Goal: Task Accomplishment & Management: Manage account settings

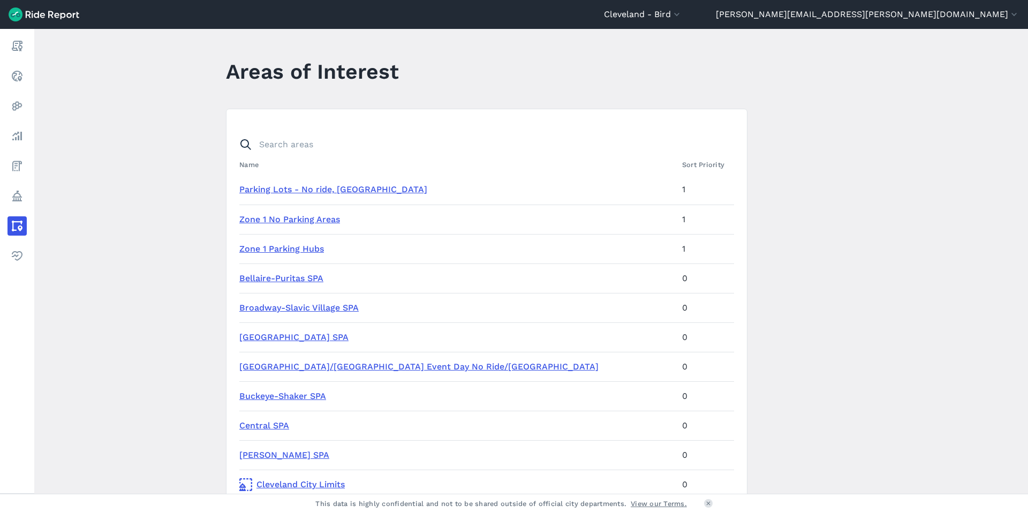
scroll to position [464, 0]
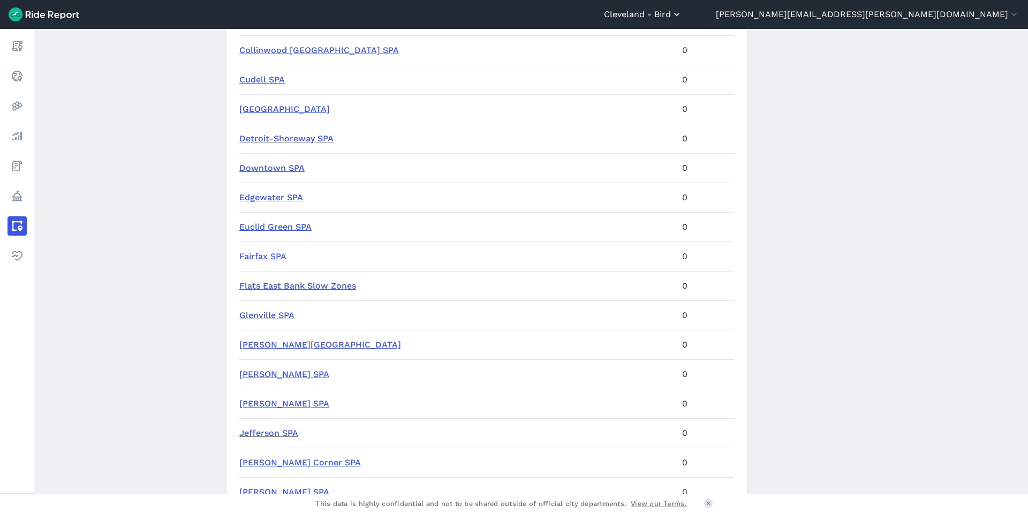
click at [682, 12] on button "Cleveland - Bird" at bounding box center [643, 14] width 78 height 13
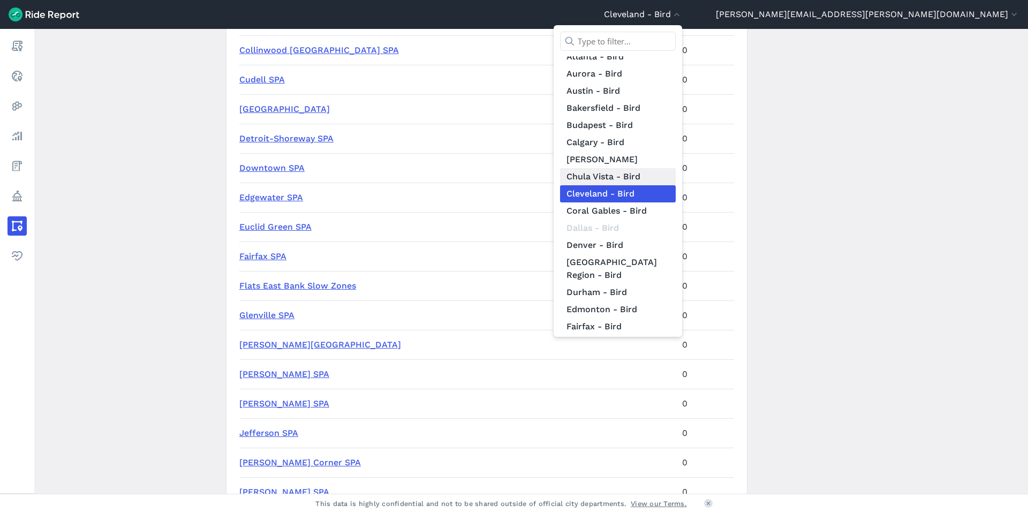
scroll to position [0, 0]
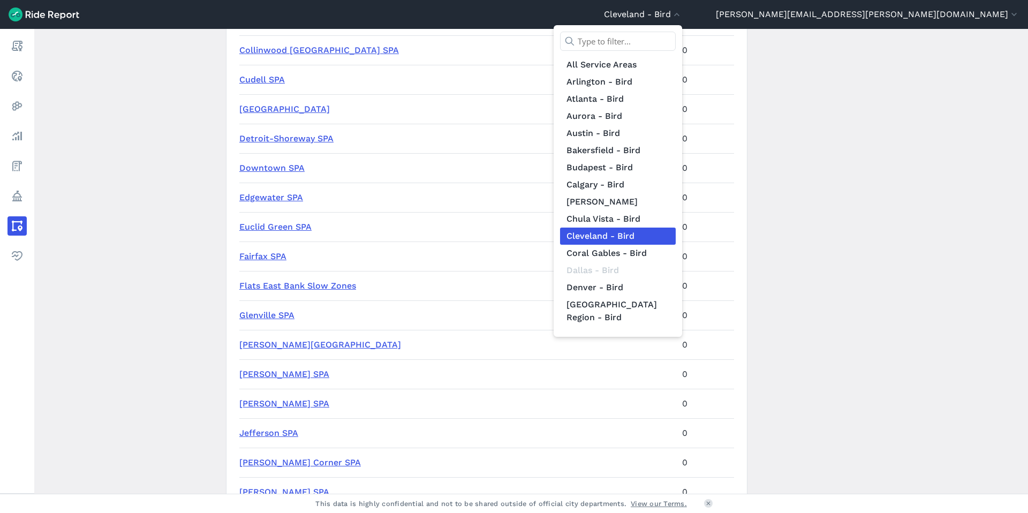
click at [955, 23] on div at bounding box center [514, 256] width 1028 height 513
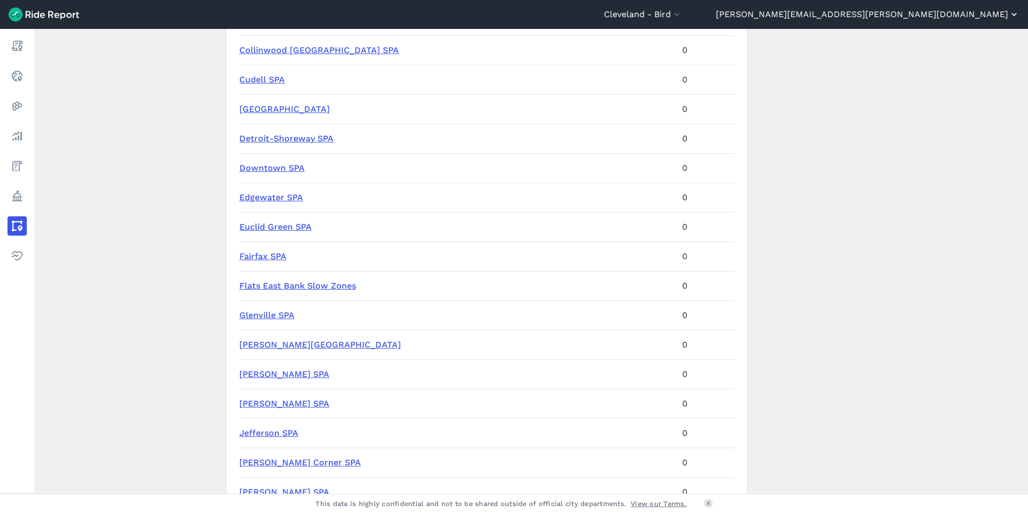
click at [960, 17] on button "[PERSON_NAME][EMAIL_ADDRESS][PERSON_NAME][DOMAIN_NAME]" at bounding box center [868, 14] width 304 height 13
click at [847, 112] on div at bounding box center [514, 256] width 1028 height 513
click at [682, 17] on button "Cleveland - Bird" at bounding box center [643, 14] width 78 height 13
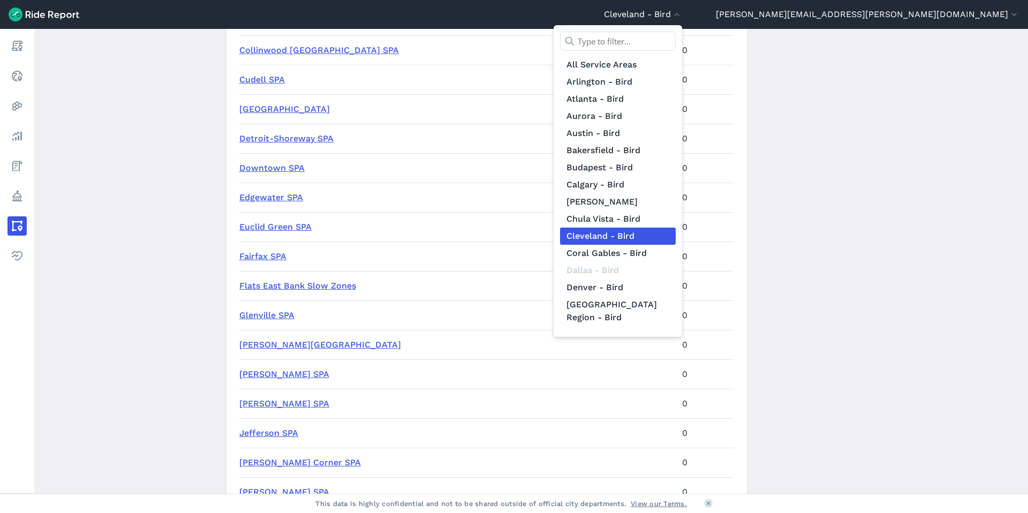
click at [963, 4] on div at bounding box center [514, 256] width 1028 height 513
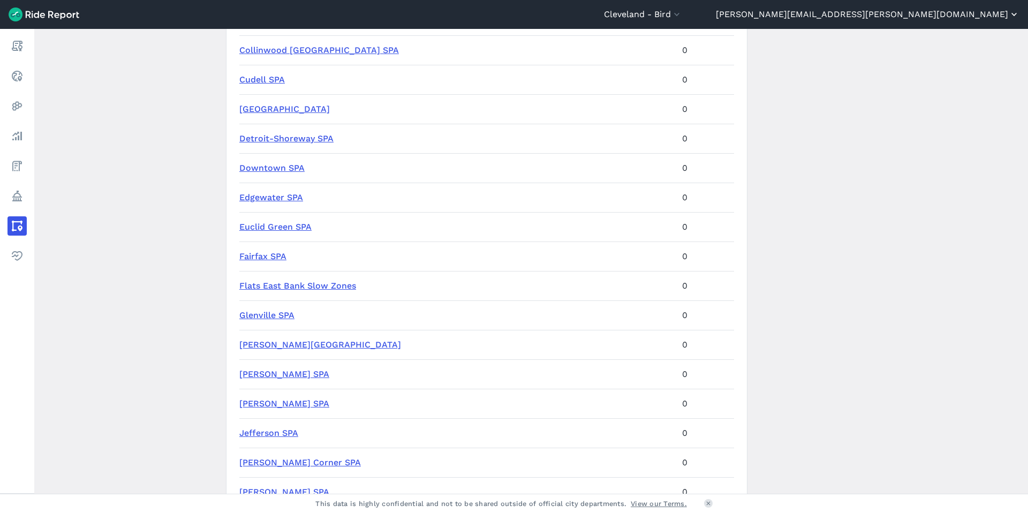
click at [962, 16] on button "[PERSON_NAME][EMAIL_ADDRESS][PERSON_NAME][DOMAIN_NAME]" at bounding box center [868, 14] width 304 height 13
click at [856, 18] on div at bounding box center [514, 256] width 1028 height 513
click at [682, 16] on button "Cleveland - Bird" at bounding box center [643, 14] width 78 height 13
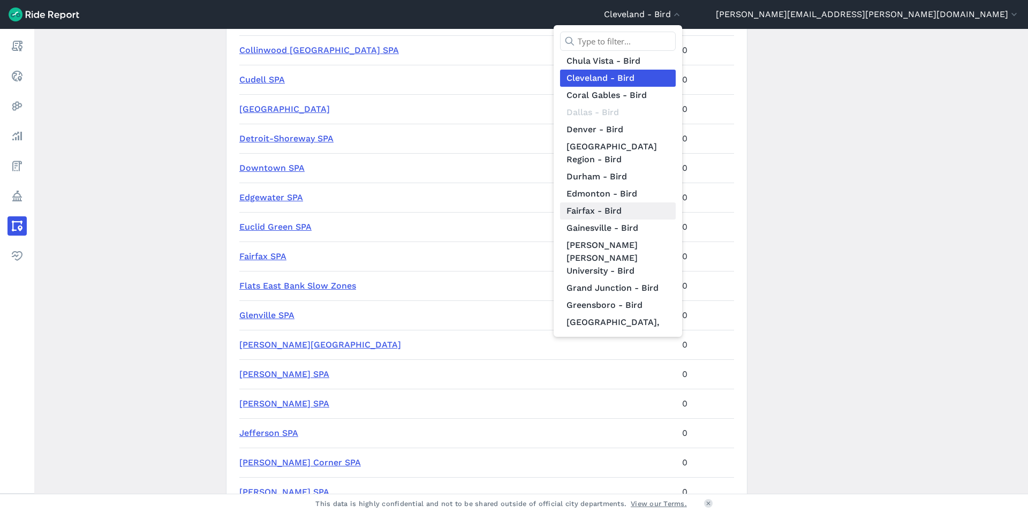
scroll to position [217, 0]
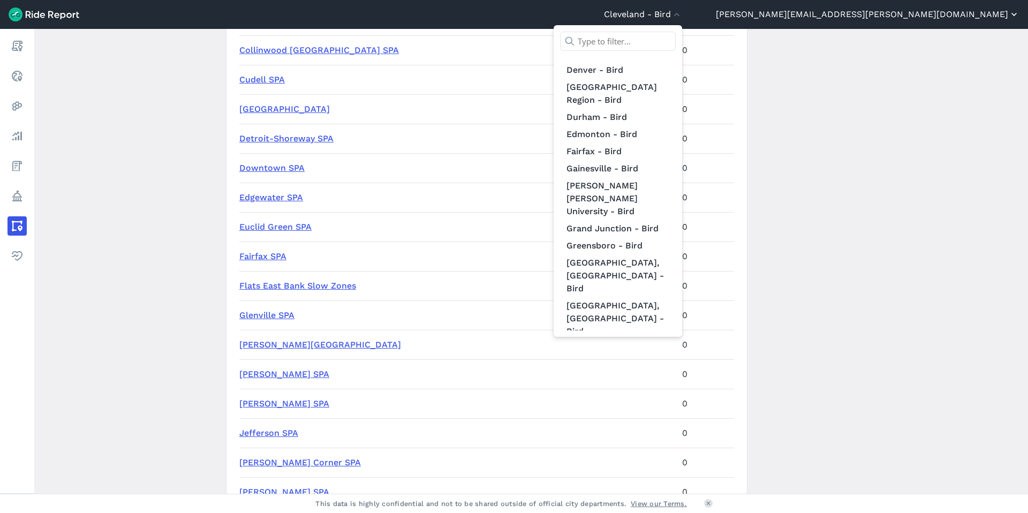
click at [935, 7] on div at bounding box center [514, 256] width 1028 height 513
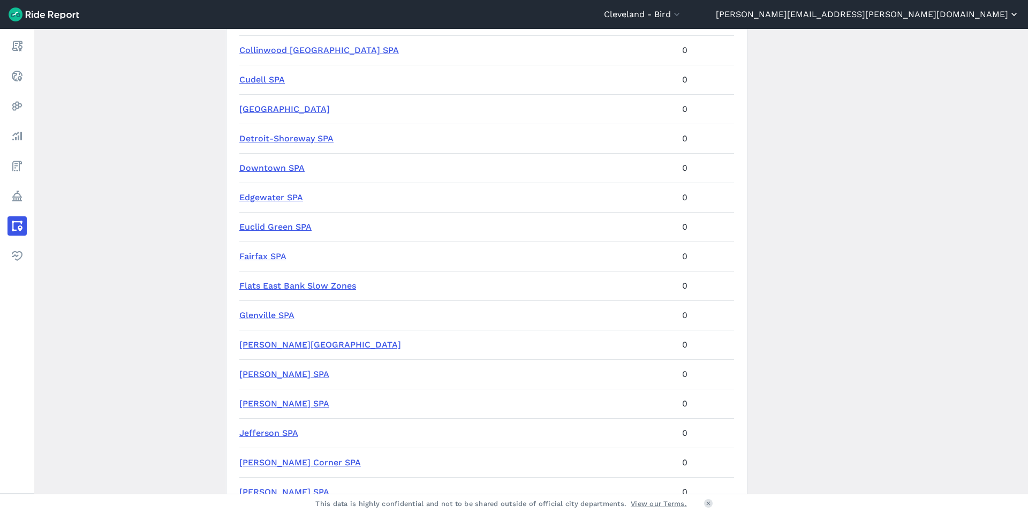
click at [947, 16] on button "[PERSON_NAME][EMAIL_ADDRESS][PERSON_NAME][DOMAIN_NAME]" at bounding box center [868, 14] width 304 height 13
click at [933, 71] on button "Sign Out" at bounding box center [955, 74] width 116 height 17
click at [916, 76] on button "Sign Out" at bounding box center [955, 74] width 116 height 17
click at [878, 186] on div at bounding box center [514, 256] width 1028 height 513
